Goal: Find contact information: Find phone

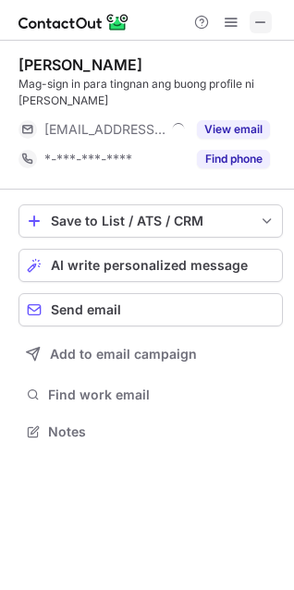
scroll to position [419, 294]
click at [265, 23] on span at bounding box center [261, 22] width 15 height 15
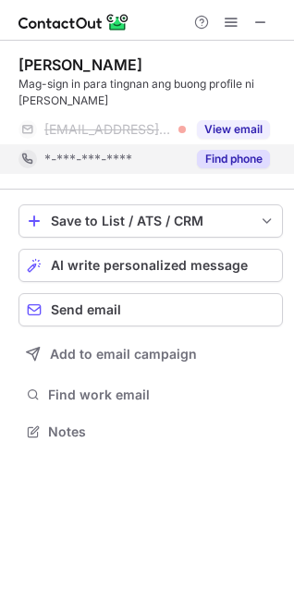
click at [220, 153] on button "Find phone" at bounding box center [233, 159] width 73 height 19
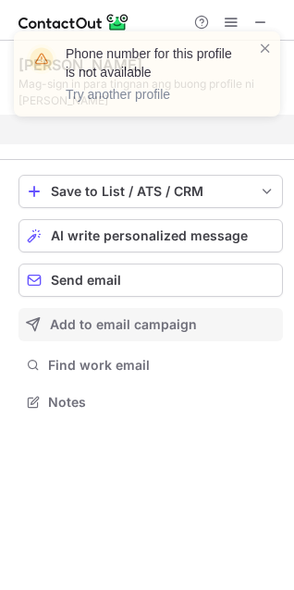
scroll to position [360, 294]
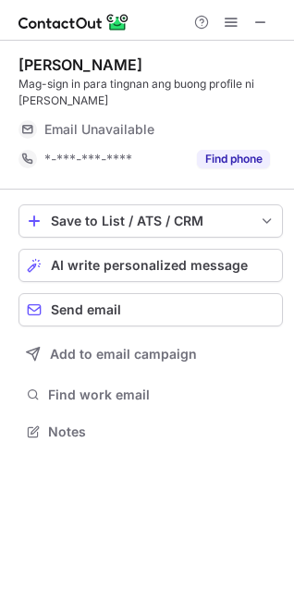
scroll to position [419, 294]
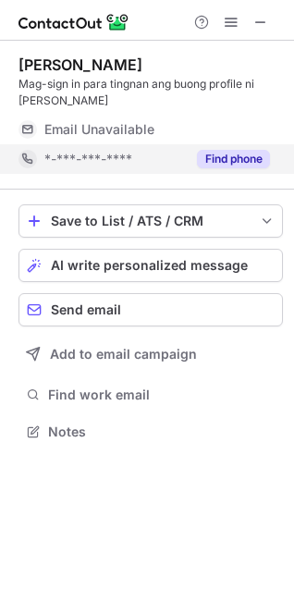
click at [216, 158] on button "Find phone" at bounding box center [233, 159] width 73 height 19
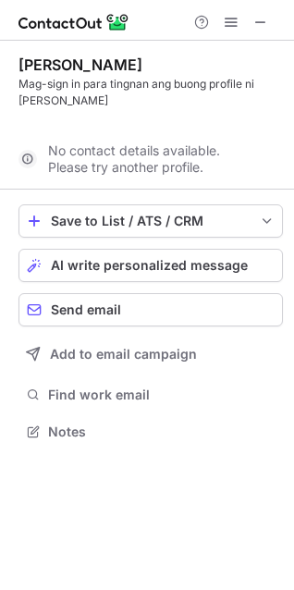
scroll to position [390, 294]
